Goal: Task Accomplishment & Management: Complete application form

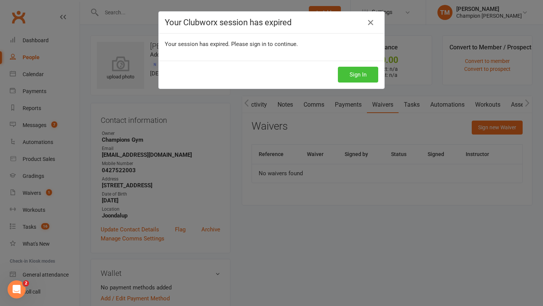
scroll to position [0, 71]
click at [349, 71] on button "Sign In" at bounding box center [358, 75] width 40 height 16
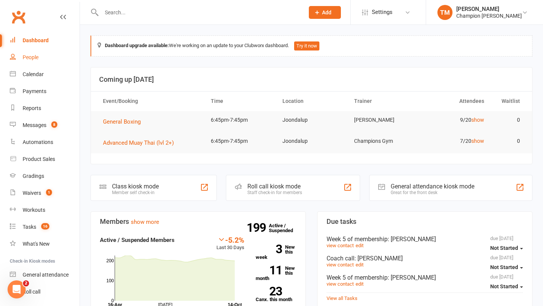
click at [29, 59] on div "People" at bounding box center [31, 57] width 16 height 6
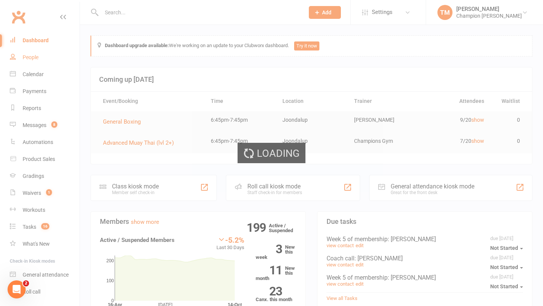
select select "100"
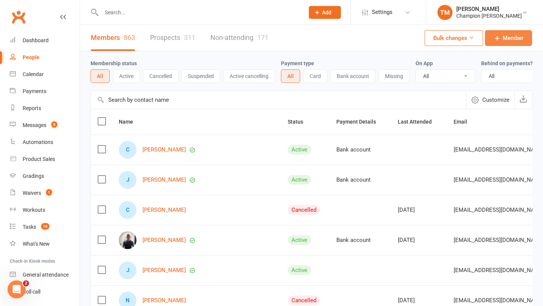
click at [509, 39] on span "Member" at bounding box center [513, 38] width 21 height 9
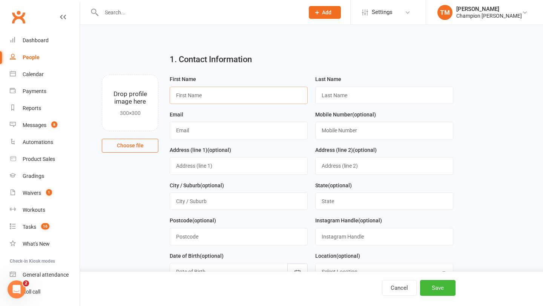
click at [280, 96] on input "text" at bounding box center [239, 95] width 138 height 17
type input "[PERSON_NAME]"
type input "Mohammadi"
type input "[EMAIL_ADDRESS][DOMAIN_NAME]"
click at [360, 131] on input "text" at bounding box center [384, 130] width 138 height 17
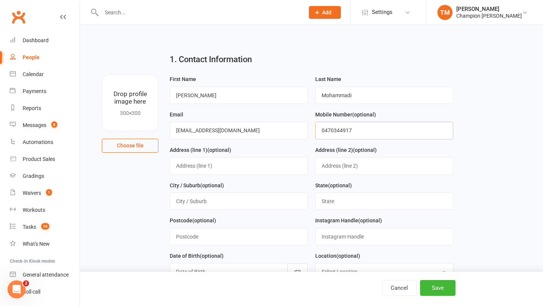
type input "0470344917"
click at [268, 163] on input "text" at bounding box center [239, 165] width 138 height 17
type input "[STREET_ADDRESS]"
type input "[GEOGRAPHIC_DATA]"
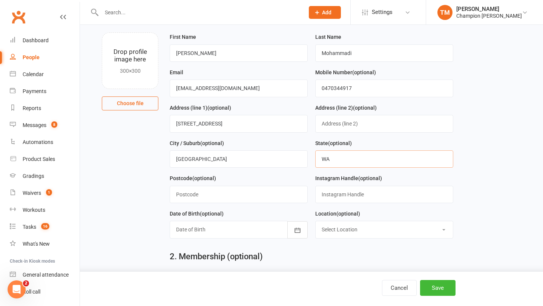
scroll to position [43, 0]
type input "WA"
click at [232, 192] on input "text" at bounding box center [239, 193] width 138 height 17
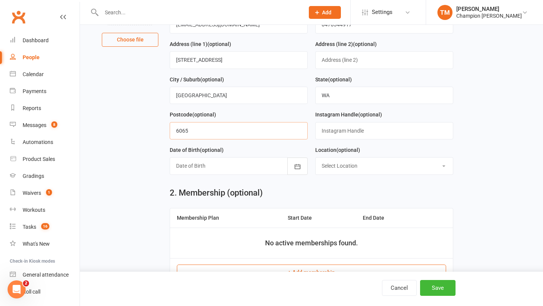
scroll to position [137, 0]
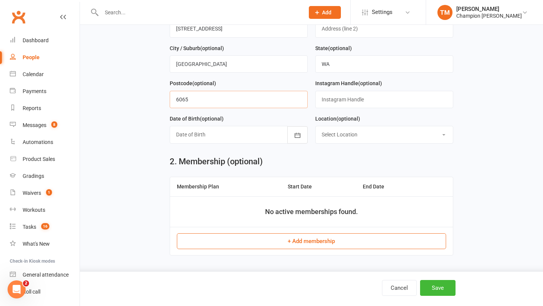
type input "6065"
click at [258, 138] on div at bounding box center [239, 134] width 138 height 17
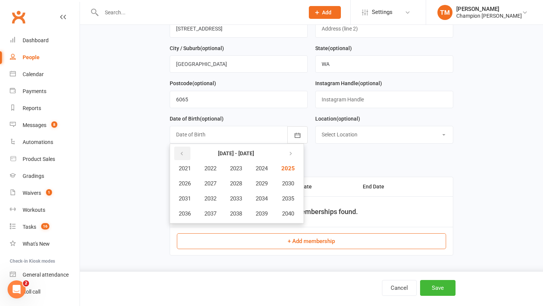
click at [185, 154] on button "button" at bounding box center [182, 154] width 16 height 14
click at [292, 154] on icon "button" at bounding box center [289, 154] width 5 height 6
click at [186, 172] on span "2001" at bounding box center [185, 168] width 12 height 7
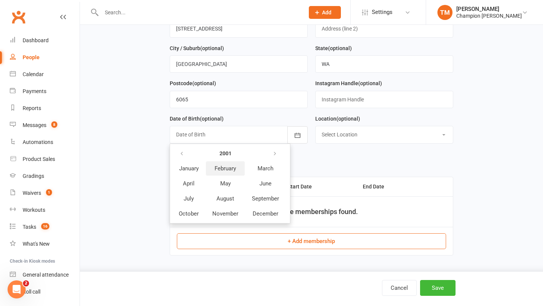
click at [226, 170] on span "February" at bounding box center [226, 168] width 22 height 7
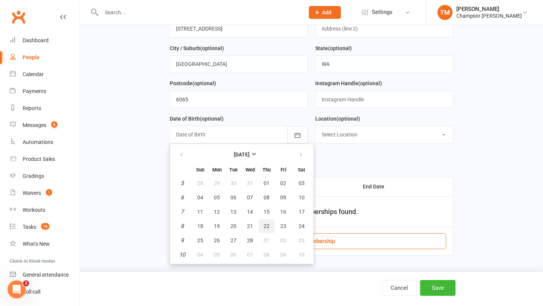
click at [263, 227] on button "22" at bounding box center [267, 227] width 16 height 14
type input "[DATE]"
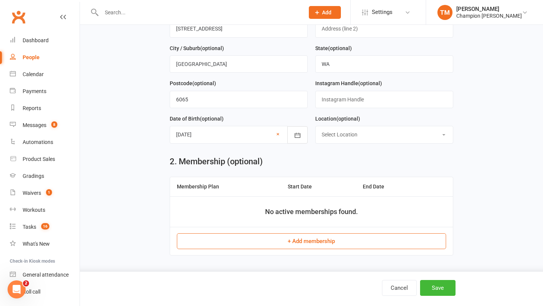
click at [349, 137] on select "Select Location [GEOGRAPHIC_DATA] [GEOGRAPHIC_DATA] Myaree" at bounding box center [384, 134] width 137 height 17
select select "1"
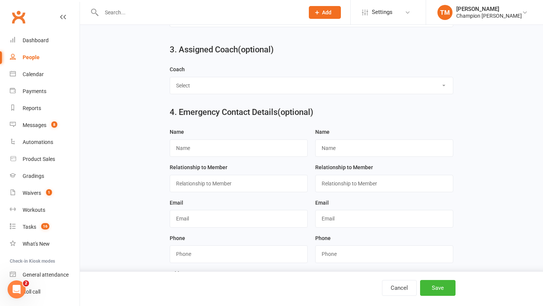
scroll to position [386, 0]
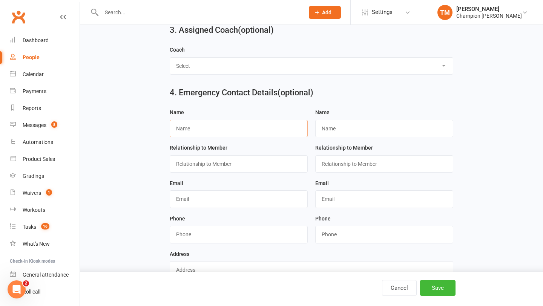
click at [226, 131] on input "text" at bounding box center [239, 128] width 138 height 17
type input "Sadiq"
type input "Mohammadi"
click at [211, 169] on input "text" at bounding box center [239, 163] width 138 height 17
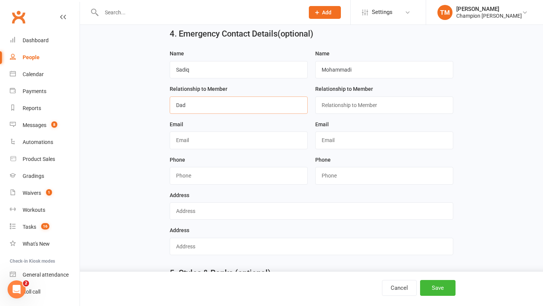
scroll to position [457, 0]
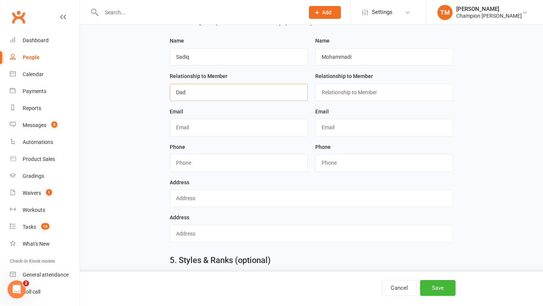
type input "Dad"
click at [223, 166] on input "string" at bounding box center [239, 162] width 138 height 17
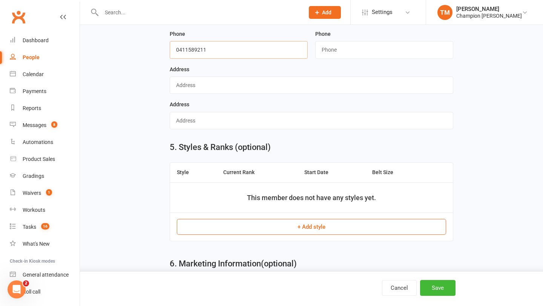
scroll to position [659, 0]
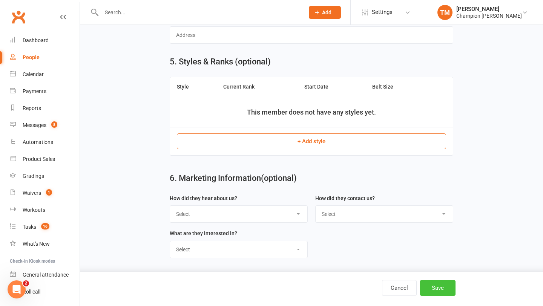
type input "0411589211"
click at [437, 286] on button "Save" at bounding box center [437, 288] width 35 height 16
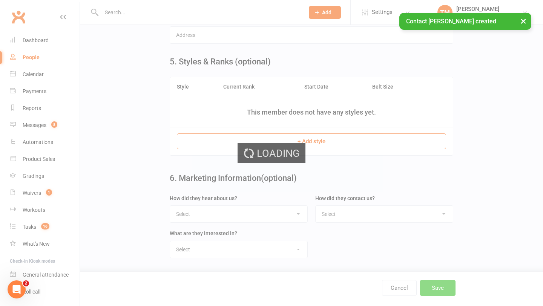
scroll to position [0, 0]
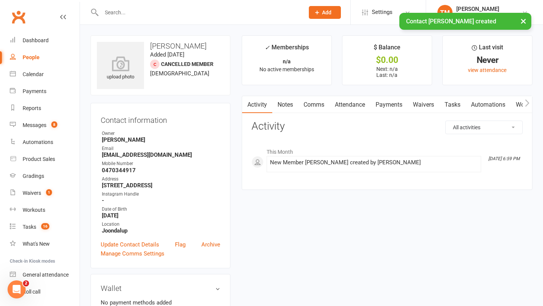
click at [421, 109] on link "Waivers" at bounding box center [424, 104] width 32 height 17
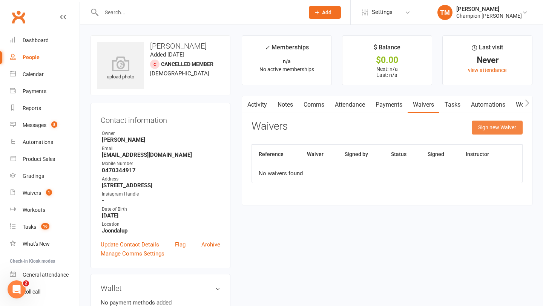
click at [506, 129] on button "Sign new Waiver" at bounding box center [497, 128] width 51 height 14
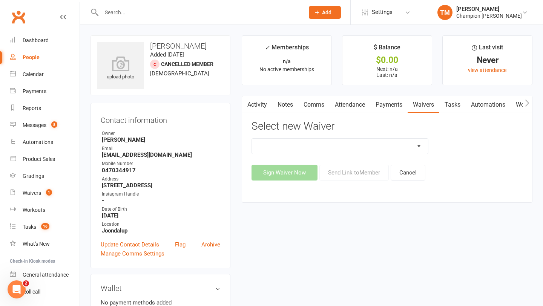
click at [369, 147] on select "90 Day Plan Casual Waiver Casual Waiver (STAFF ONLY) CG Joondalup Cancellation …" at bounding box center [340, 146] width 177 height 15
select select "9198"
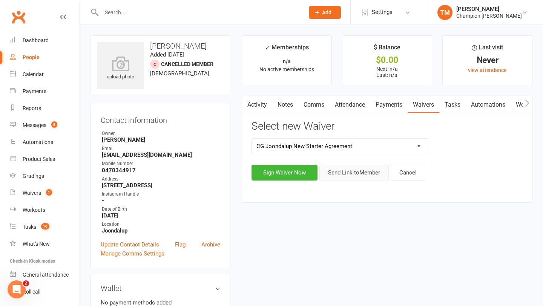
click at [370, 172] on button "Send Link to Member" at bounding box center [354, 173] width 69 height 16
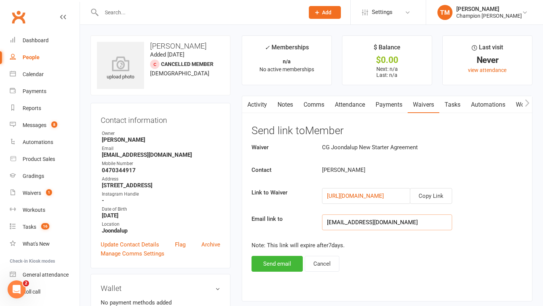
drag, startPoint x: 326, startPoint y: 223, endPoint x: 398, endPoint y: 223, distance: 71.7
click at [398, 223] on input "[EMAIL_ADDRESS][DOMAIN_NAME]" at bounding box center [387, 223] width 130 height 16
click at [285, 265] on button "Send email" at bounding box center [277, 264] width 51 height 16
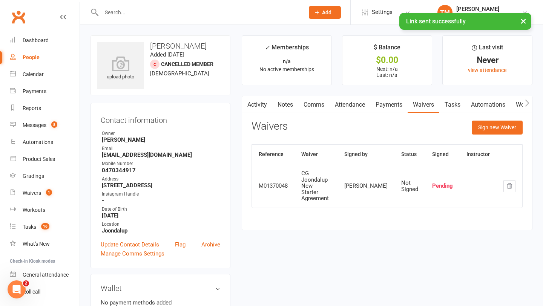
click at [151, 9] on input "text" at bounding box center [199, 12] width 200 height 11
click at [319, 11] on icon at bounding box center [317, 12] width 7 height 7
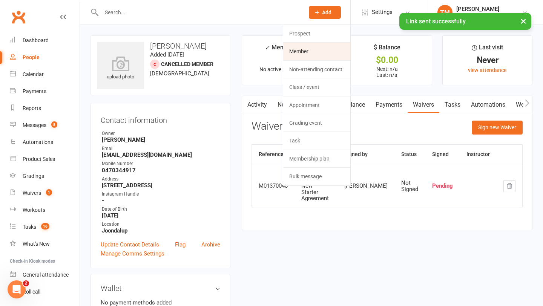
click at [312, 48] on link "Member" at bounding box center [316, 51] width 67 height 17
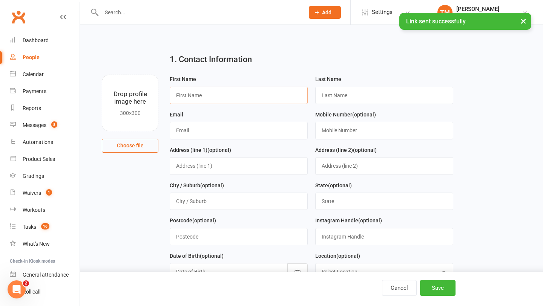
click at [260, 92] on input "text" at bounding box center [239, 95] width 138 height 17
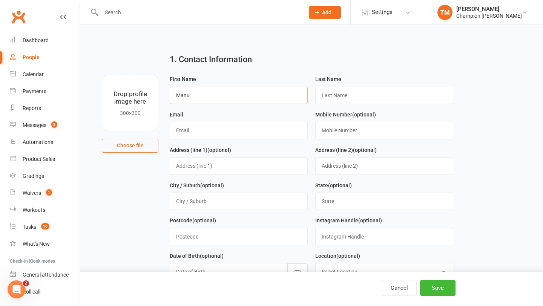
type input "Manu"
type input "[PERSON_NAME]"
click at [212, 123] on input "text" at bounding box center [239, 130] width 138 height 17
type input "[EMAIL_ADDRESS][DOMAIN_NAME]"
type input "4"
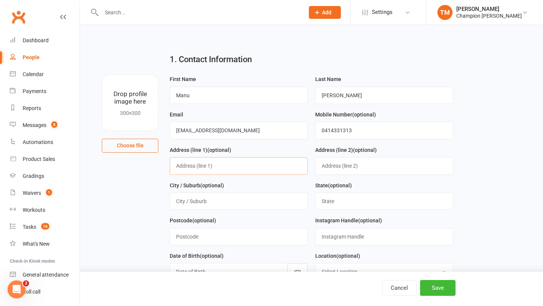
click at [180, 168] on input "text" at bounding box center [239, 165] width 138 height 17
click at [381, 128] on input "0414331313" at bounding box center [384, 130] width 138 height 17
type input "0414331312"
click at [221, 167] on input "text" at bounding box center [239, 165] width 138 height 17
type input "[STREET_ADDRESS]"
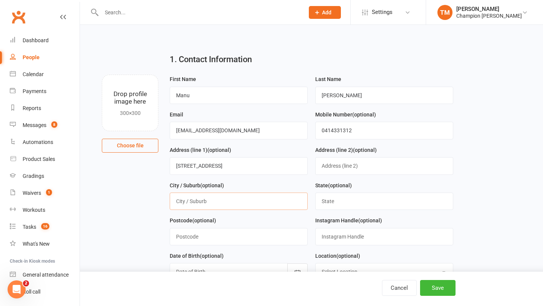
click at [222, 198] on input "text" at bounding box center [239, 201] width 138 height 17
type input "[GEOGRAPHIC_DATA]"
click at [337, 204] on input "text" at bounding box center [384, 201] width 138 height 17
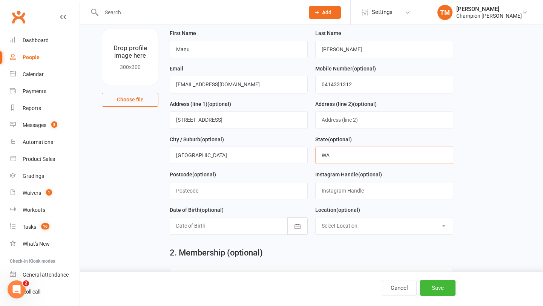
scroll to position [46, 0]
type input "WA"
click at [261, 193] on input "text" at bounding box center [239, 190] width 138 height 17
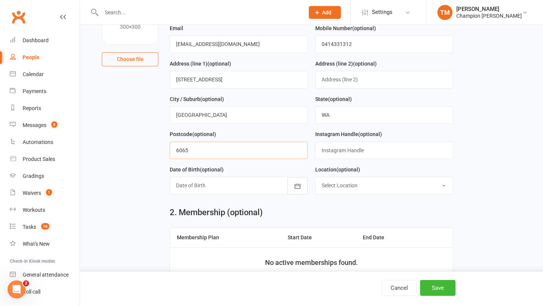
scroll to position [87, 0]
type input "6065"
click at [242, 187] on div at bounding box center [239, 185] width 138 height 17
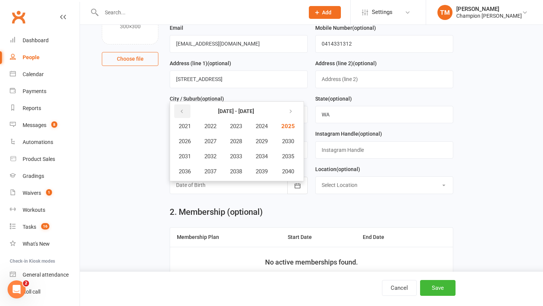
click at [183, 112] on icon "button" at bounding box center [181, 112] width 5 height 6
click at [292, 115] on icon "button" at bounding box center [289, 112] width 5 height 6
click at [184, 113] on icon "button" at bounding box center [181, 112] width 5 height 6
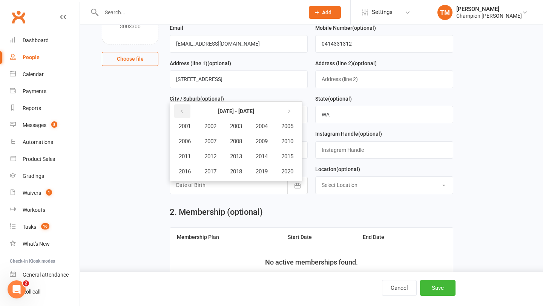
click at [182, 113] on icon "button" at bounding box center [181, 112] width 5 height 6
click at [290, 172] on span "2000" at bounding box center [287, 171] width 12 height 7
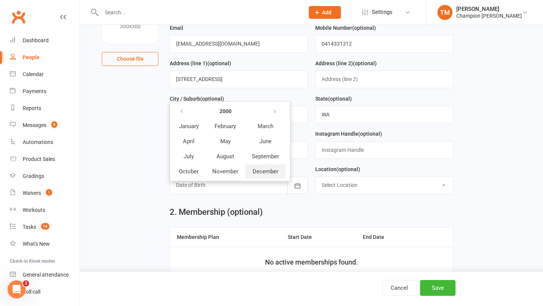
click at [268, 171] on span "December" at bounding box center [266, 171] width 26 height 7
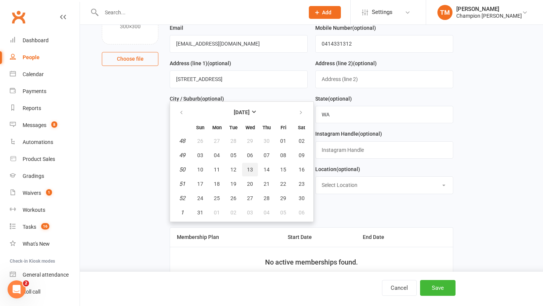
click at [251, 171] on span "13" at bounding box center [250, 170] width 6 height 6
type input "[DATE]"
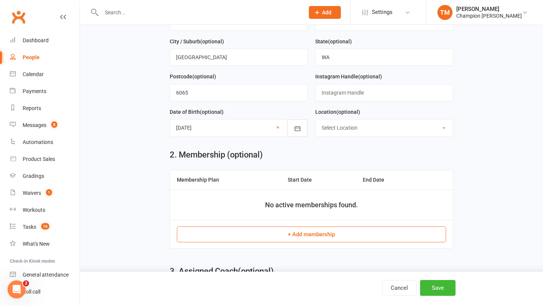
scroll to position [159, 0]
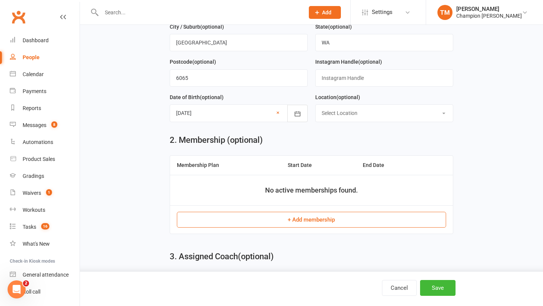
click at [349, 110] on select "Select Location [GEOGRAPHIC_DATA] [GEOGRAPHIC_DATA] Myaree" at bounding box center [384, 113] width 137 height 17
select select "1"
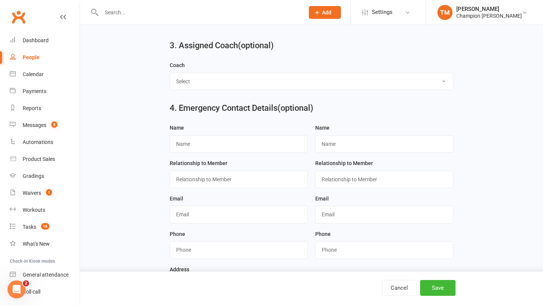
scroll to position [372, 0]
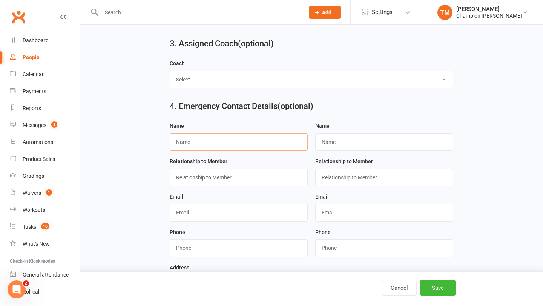
click at [266, 142] on input "text" at bounding box center [239, 142] width 138 height 17
type input "[PERSON_NAME]"
click at [335, 137] on input "text" at bounding box center [384, 142] width 138 height 17
type input "Mohammadi"
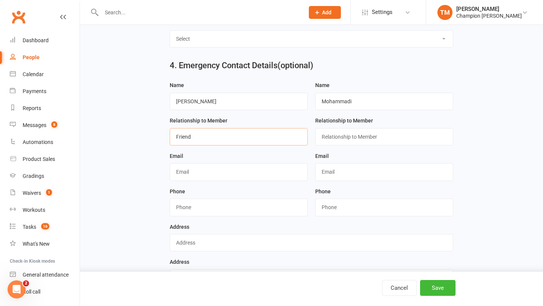
scroll to position [416, 0]
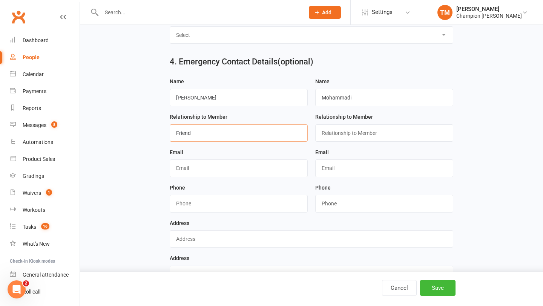
type input "Friend"
click at [212, 206] on input "string" at bounding box center [239, 203] width 138 height 17
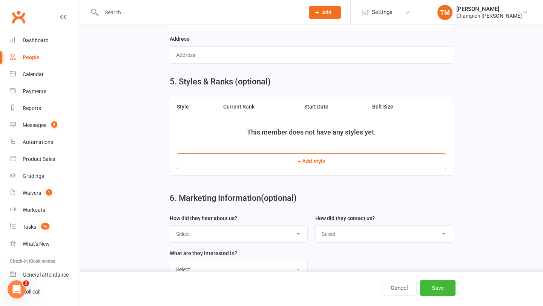
scroll to position [659, 0]
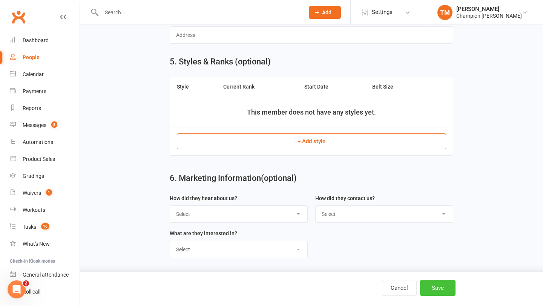
type input "0470344917"
click at [436, 284] on button "Save" at bounding box center [437, 288] width 35 height 16
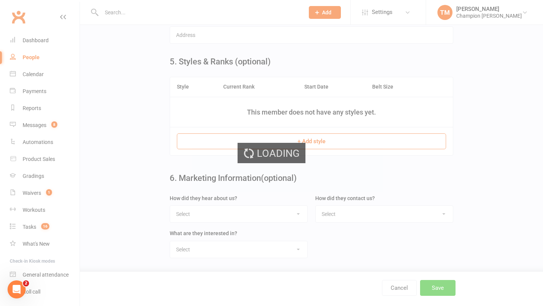
scroll to position [0, 0]
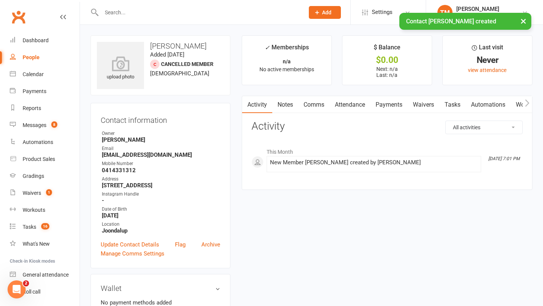
click at [429, 106] on link "Waivers" at bounding box center [424, 104] width 32 height 17
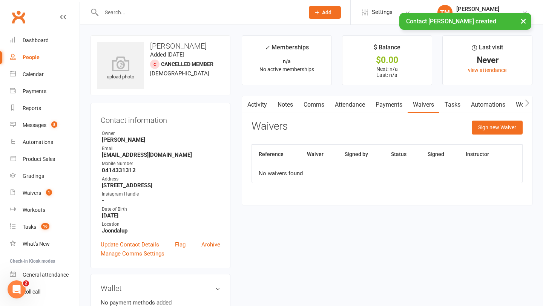
click at [485, 118] on div "Activity Notes Comms Attendance Payments Waivers Tasks Automations Workouts Gra…" at bounding box center [387, 151] width 291 height 110
click at [473, 128] on button "Sign new Waiver" at bounding box center [497, 128] width 51 height 14
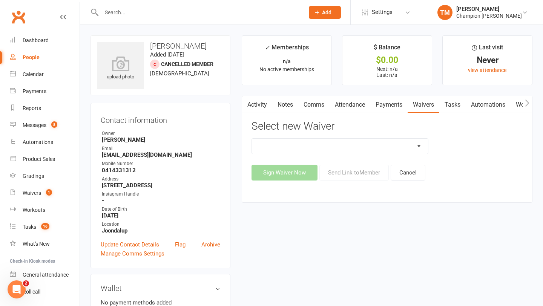
click at [402, 147] on select "90 Day Plan Casual Waiver Casual Waiver (STAFF ONLY) CG Joondalup Cancellation …" at bounding box center [340, 146] width 177 height 15
select select "9198"
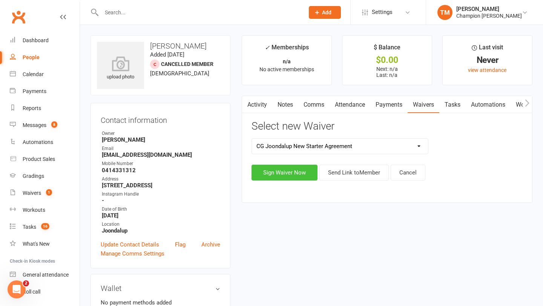
click at [304, 173] on button "Sign Waiver Now" at bounding box center [285, 173] width 66 height 16
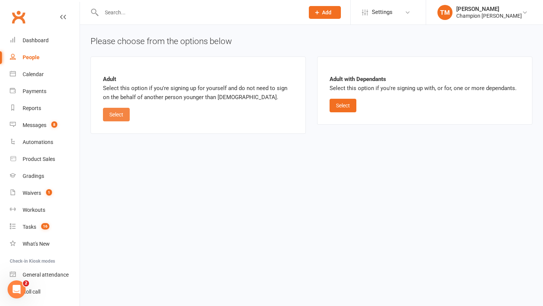
click at [112, 118] on button "Select" at bounding box center [116, 115] width 27 height 14
select select "bank_account"
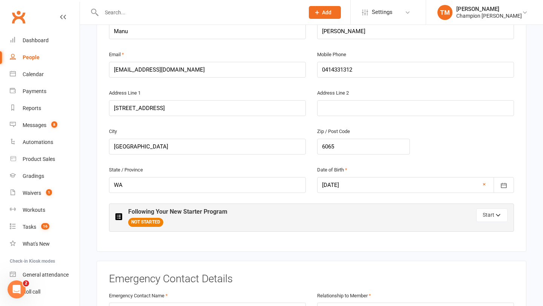
scroll to position [244, 0]
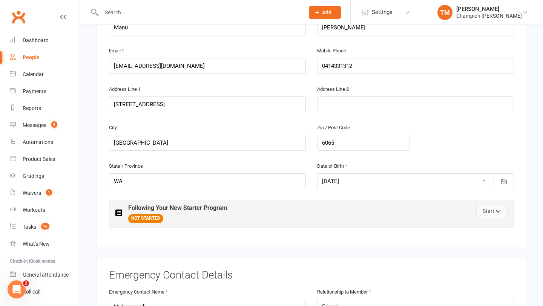
click at [485, 205] on button "Start" at bounding box center [491, 212] width 31 height 14
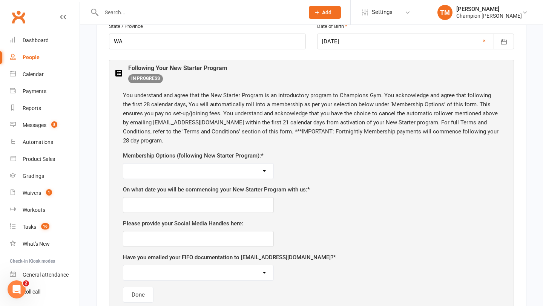
scroll to position [385, 0]
click at [263, 163] on select "Unlimited ($69 per week) 12 Month Minimum Term Unlimited ($74 per week) 6 Month…" at bounding box center [198, 170] width 150 height 15
select select "3 Classes Per Week ($64 per week) 6 Month Minimum Term"
click at [227, 197] on input "text" at bounding box center [198, 205] width 151 height 16
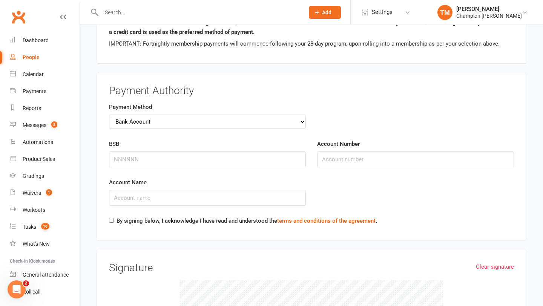
scroll to position [1046, 0]
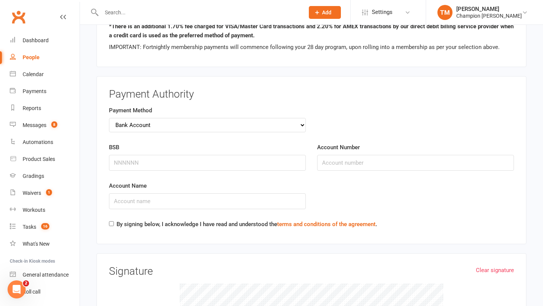
type input "[DATE]"
click at [175, 118] on select "Credit Card Bank Account" at bounding box center [207, 125] width 197 height 14
click at [229, 155] on input "Card Number" at bounding box center [207, 163] width 197 height 16
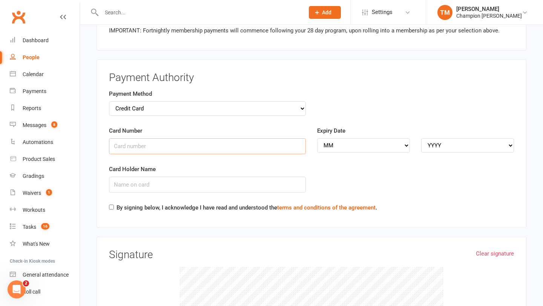
scroll to position [1061, 0]
click at [303, 102] on select "Credit Card Bank Account" at bounding box center [207, 109] width 197 height 14
select select "bank_account"
click at [239, 139] on input "BSB" at bounding box center [207, 147] width 197 height 16
type input "066001"
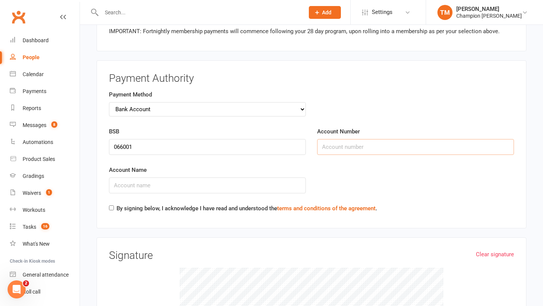
click at [330, 139] on input "Account Number" at bounding box center [415, 147] width 197 height 16
type input "11839596"
click at [226, 178] on input "Account Name" at bounding box center [207, 186] width 197 height 16
type input "[PERSON_NAME]"
click at [114, 204] on div "By signing below, I acknowledge I have read and understood the terms and condit…" at bounding box center [243, 210] width 268 height 12
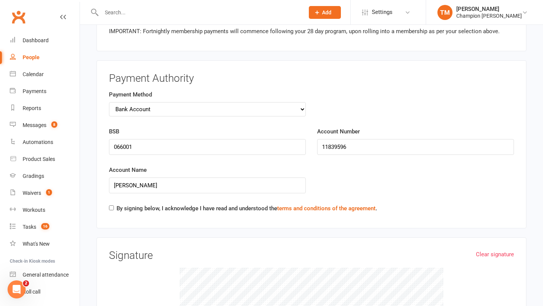
click at [112, 204] on div "By signing below, I acknowledge I have read and understood the terms and condit…" at bounding box center [243, 210] width 268 height 12
click at [111, 206] on input "By signing below, I acknowledge I have read and understood the terms and condit…" at bounding box center [111, 208] width 5 height 5
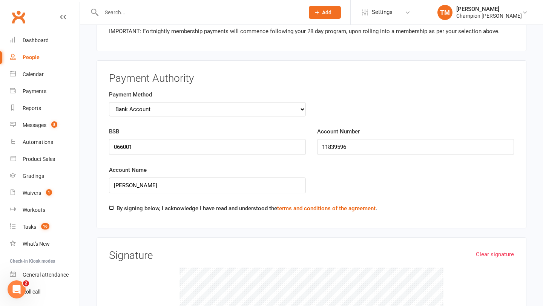
checkbox input "true"
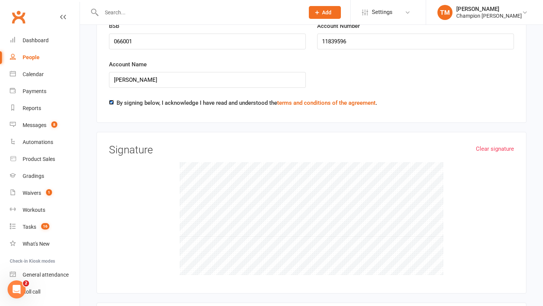
scroll to position [1182, 0]
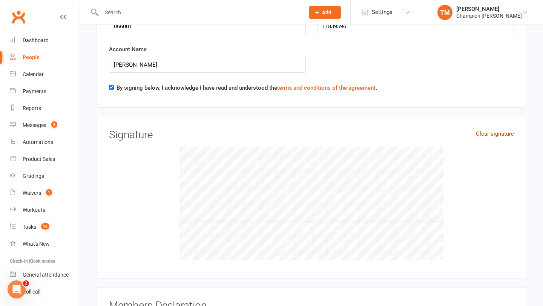
click at [485, 129] on link "Clear signature" at bounding box center [495, 133] width 38 height 9
click at [486, 132] on div "Clear signature Signature" at bounding box center [311, 197] width 405 height 137
click at [489, 129] on link "Clear signature" at bounding box center [495, 133] width 38 height 9
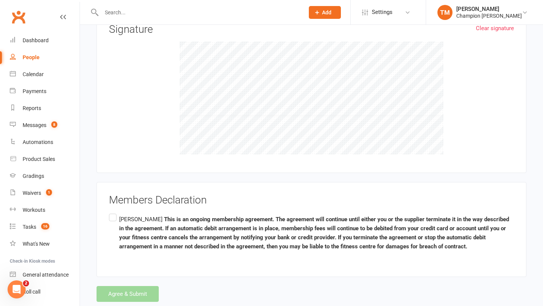
scroll to position [1296, 0]
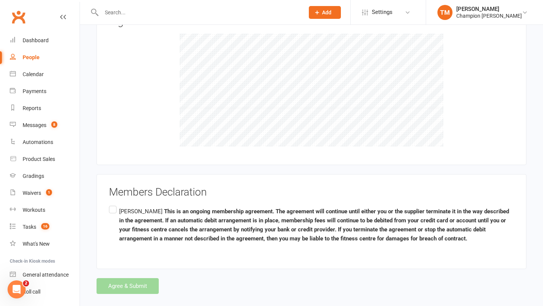
click at [113, 204] on label "[PERSON_NAME] This is an ongoing membership agreement. The agreement will conti…" at bounding box center [311, 225] width 405 height 42
click at [113, 204] on input "[PERSON_NAME] This is an ongoing membership agreement. The agreement will conti…" at bounding box center [111, 204] width 5 height 0
click at [123, 278] on button "Agree & Submit" at bounding box center [128, 286] width 62 height 16
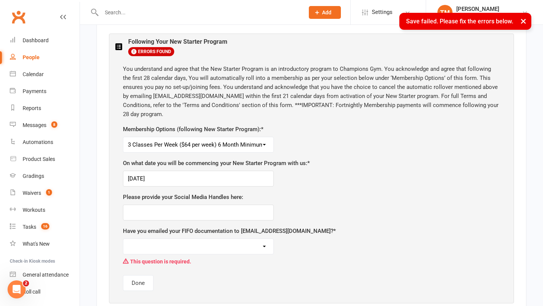
scroll to position [412, 0]
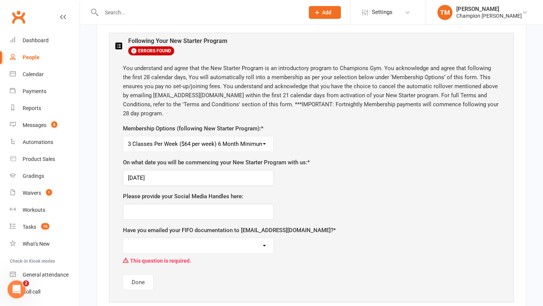
click at [181, 238] on select "Yes No, I am not choosing a FIFO membership following my program" at bounding box center [198, 245] width 150 height 15
select select "No, I am not choosing a FIFO membership following my program"
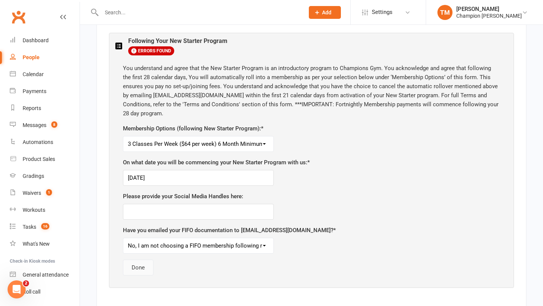
click at [151, 260] on button "Done" at bounding box center [138, 268] width 31 height 16
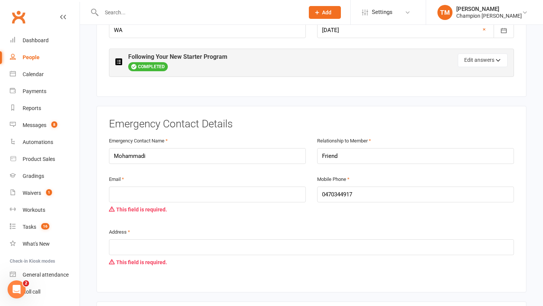
scroll to position [395, 0]
click at [169, 187] on input "email" at bounding box center [207, 195] width 197 height 16
click at [194, 203] on div "This field is required." at bounding box center [207, 210] width 197 height 14
click at [194, 187] on input "email" at bounding box center [207, 195] width 197 height 16
type input "[EMAIL_ADDRESS][DOMAIN_NAME]"
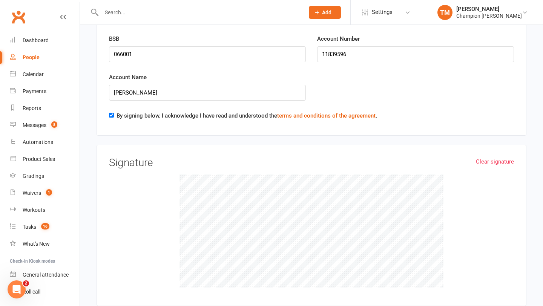
scroll to position [1098, 0]
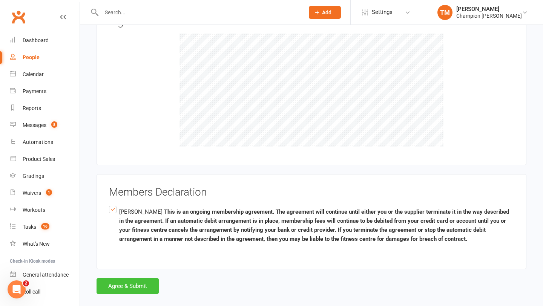
type input "[STREET_ADDRESS]"
click at [135, 278] on button "Agree & Submit" at bounding box center [128, 286] width 62 height 16
